Goal: Information Seeking & Learning: Learn about a topic

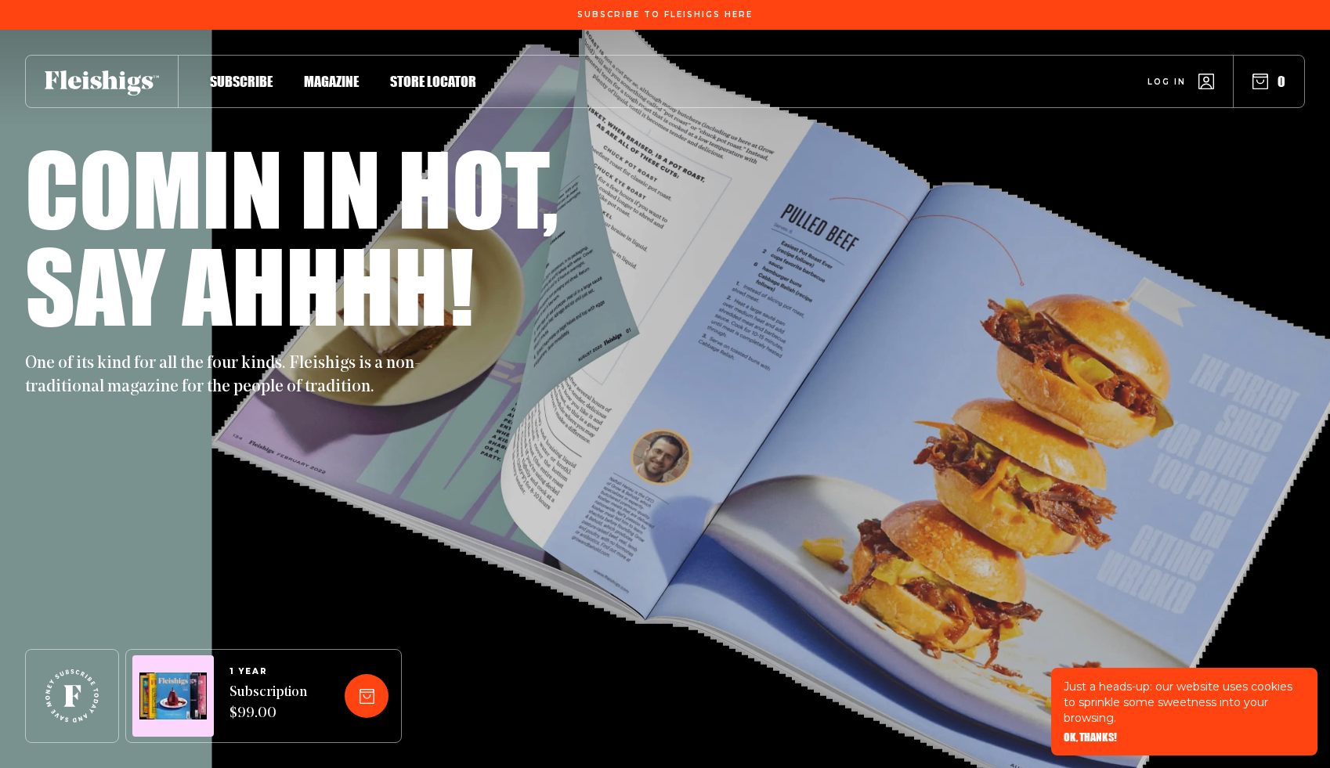
click at [343, 74] on span "Magazine" at bounding box center [331, 64] width 55 height 17
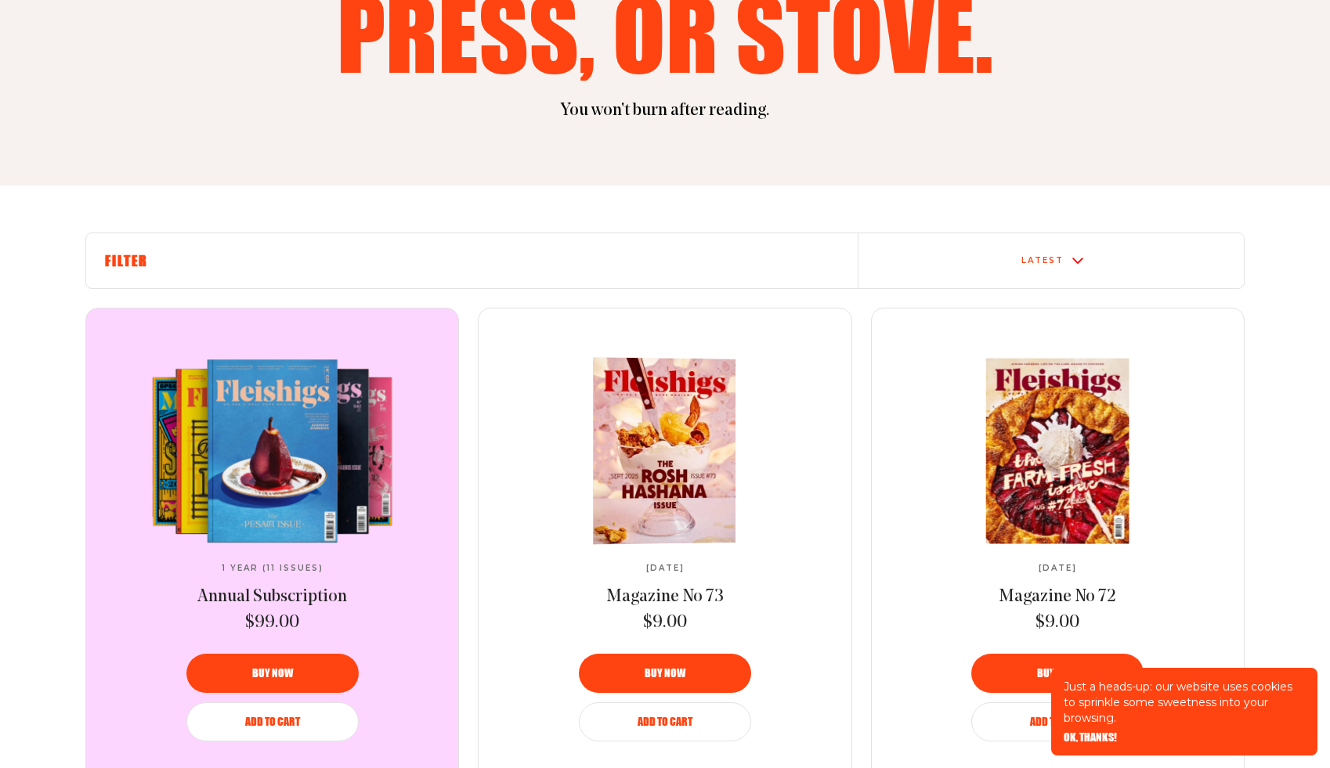
scroll to position [349, 0]
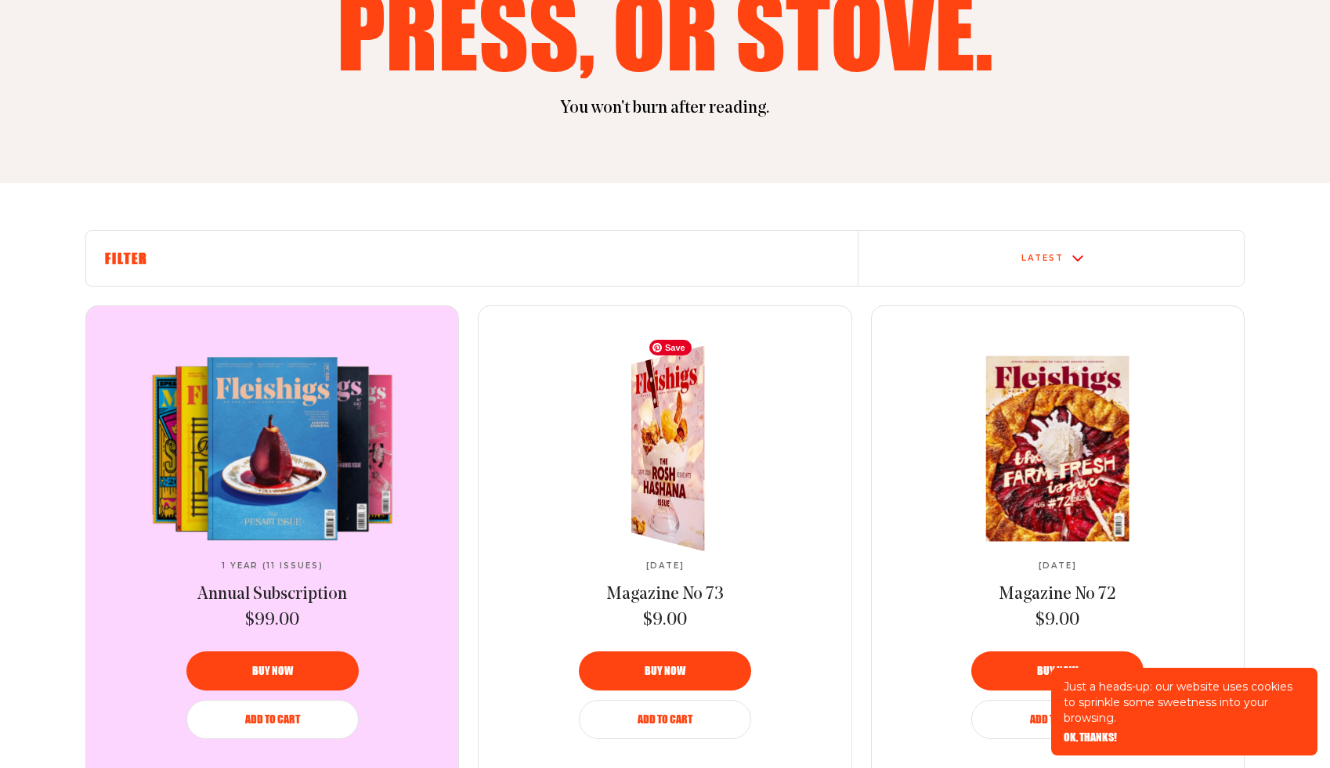
click at [639, 432] on img at bounding box center [676, 448] width 135 height 226
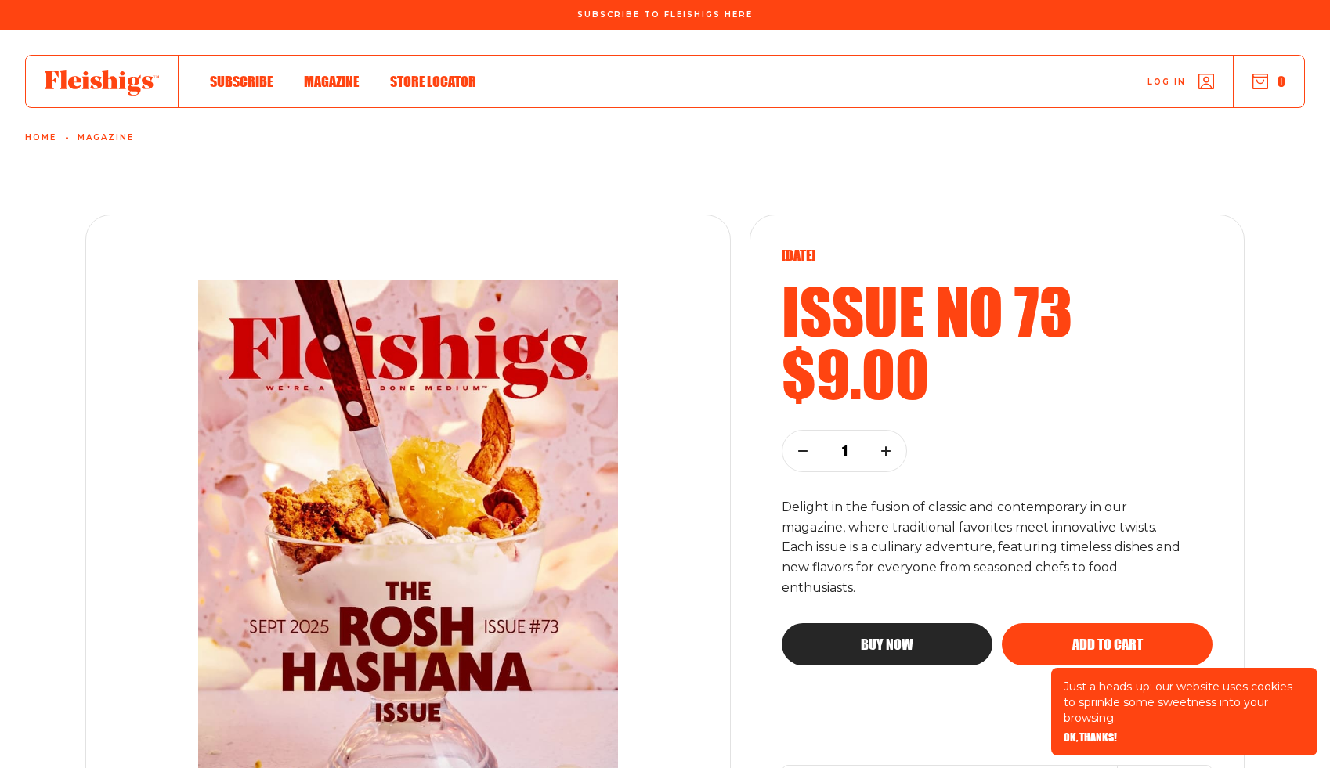
click at [101, 90] on icon at bounding box center [102, 82] width 114 height 25
click at [122, 89] on icon at bounding box center [102, 82] width 114 height 25
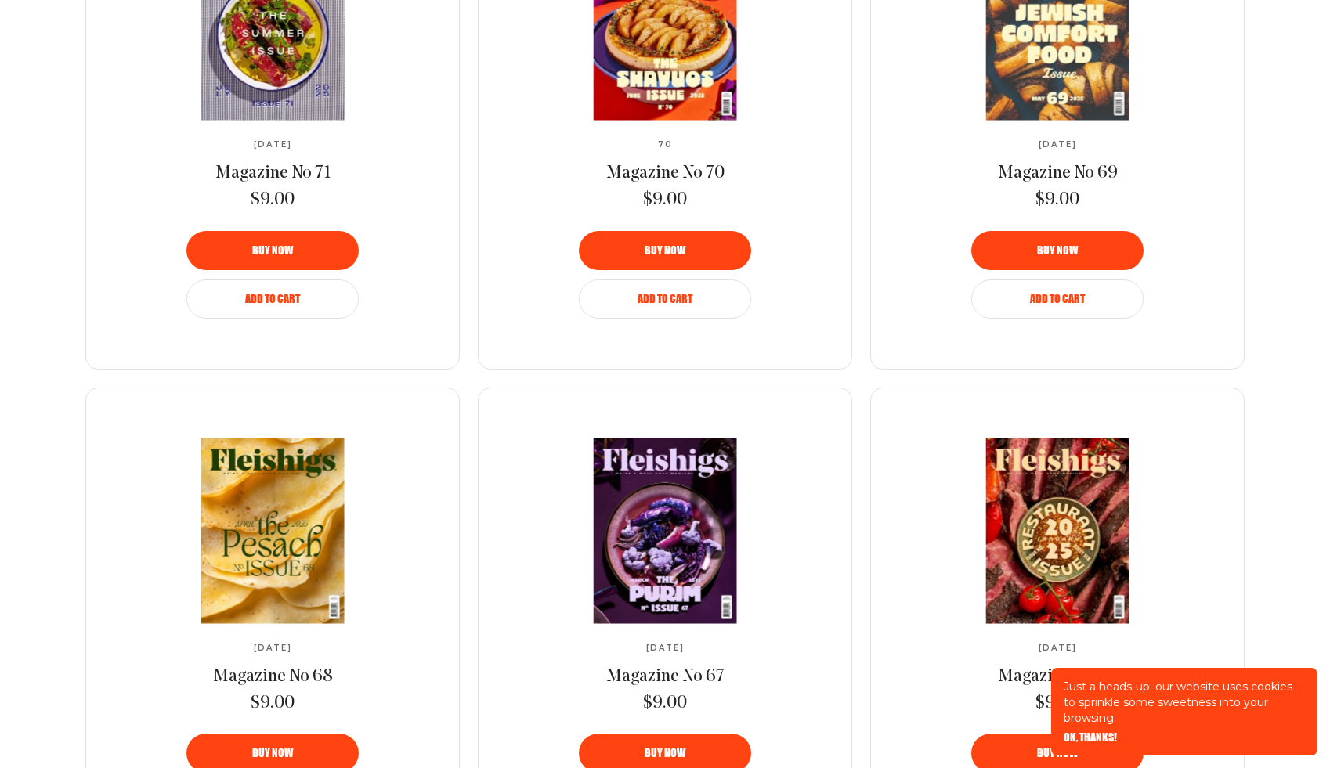
scroll to position [867, 0]
